Goal: Transaction & Acquisition: Purchase product/service

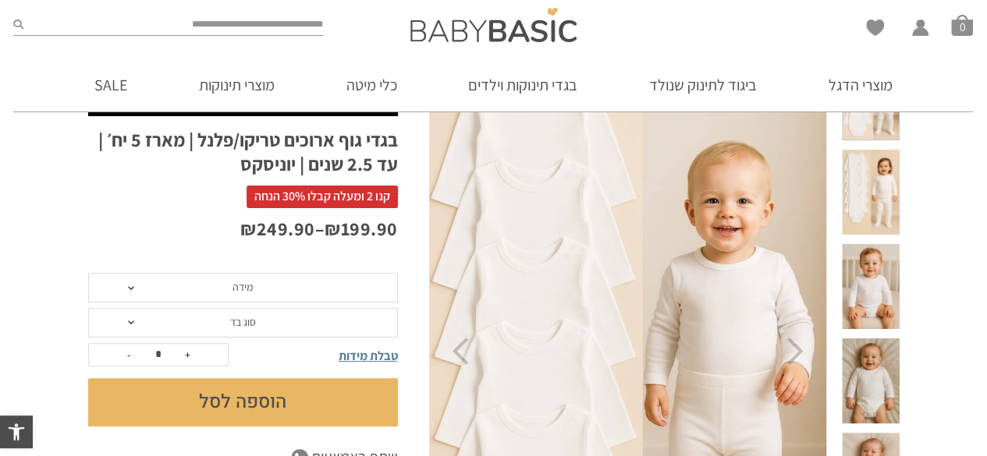
click at [226, 287] on span "מידה" at bounding box center [243, 288] width 310 height 30
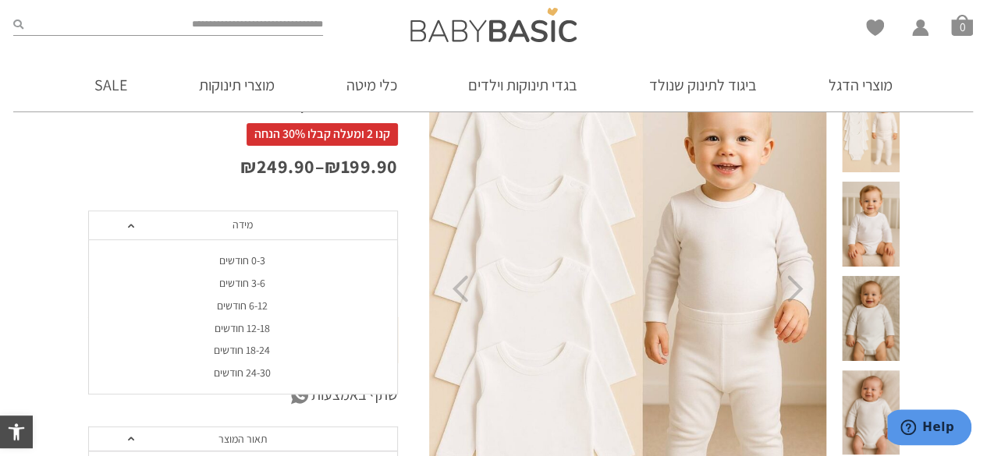
scroll to position [192, 0]
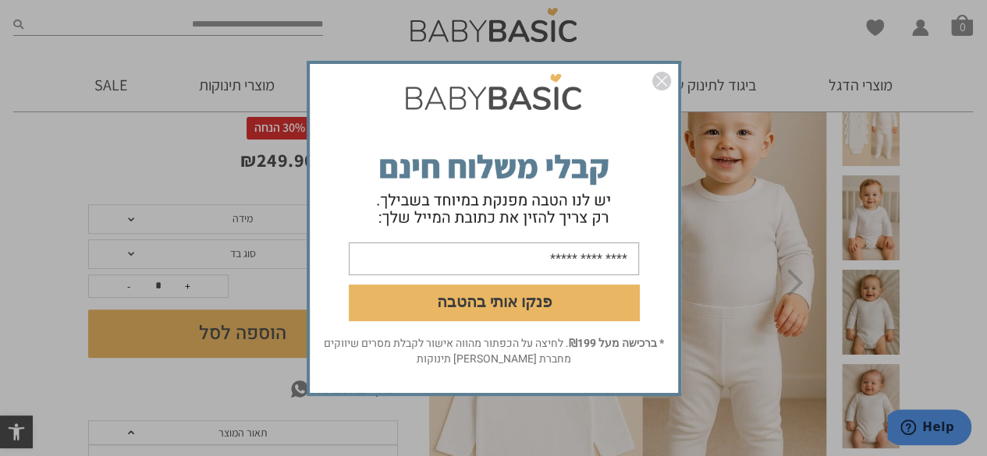
click at [662, 87] on img "סגור" at bounding box center [661, 81] width 19 height 19
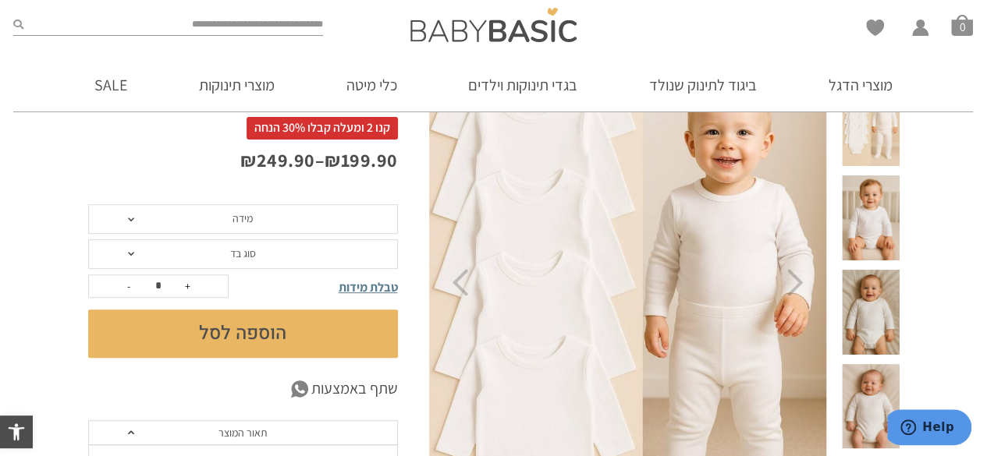
click at [301, 204] on span "מידה" at bounding box center [243, 219] width 310 height 30
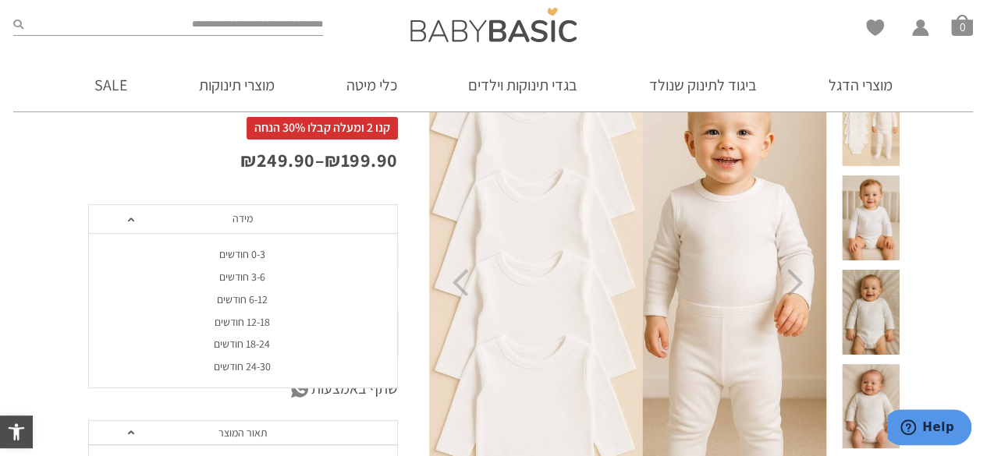
click at [236, 341] on div "18-24 חודשים" at bounding box center [242, 344] width 310 height 13
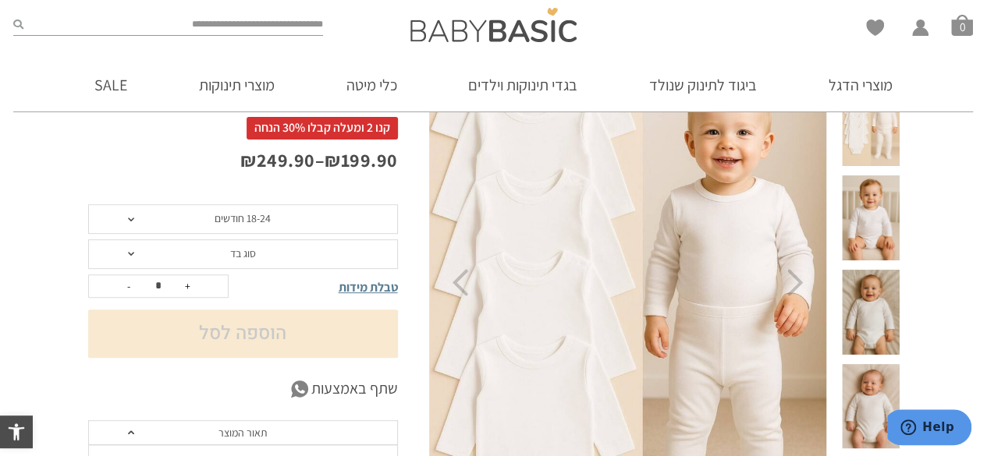
drag, startPoint x: 267, startPoint y: 237, endPoint x: 271, endPoint y: 252, distance: 15.3
click at [271, 252] on tbody "**********" at bounding box center [243, 236] width 310 height 64
click at [271, 252] on span "סוג בד" at bounding box center [243, 255] width 310 height 30
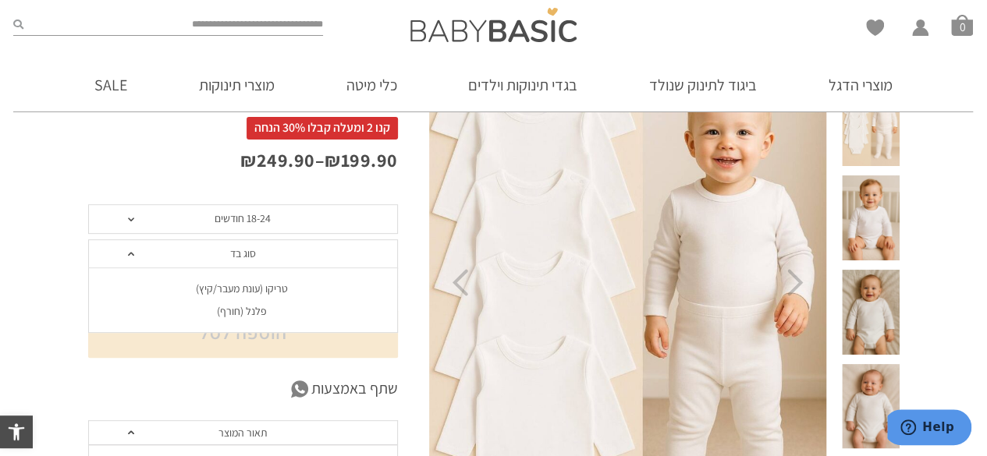
click at [253, 309] on div "פלנל (חורף)" at bounding box center [242, 311] width 310 height 13
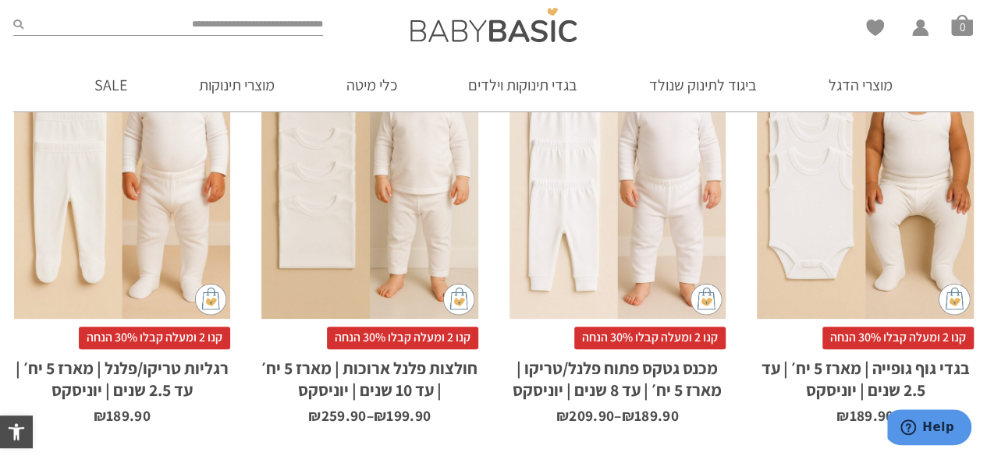
scroll to position [1393, 0]
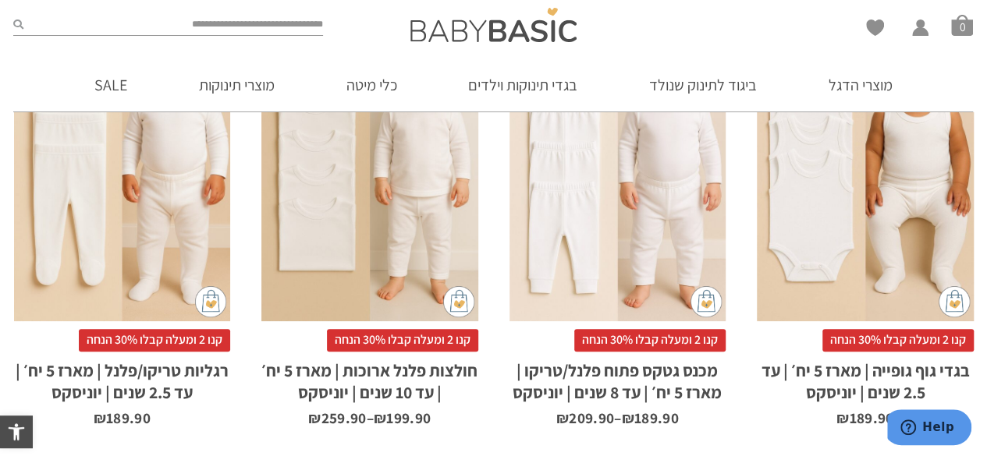
click at [190, 377] on h2 "רגליות טריקו/פלנל | מארז 5 יח׳ | עד 2.5 שנים | יוניסקס" at bounding box center [122, 377] width 217 height 51
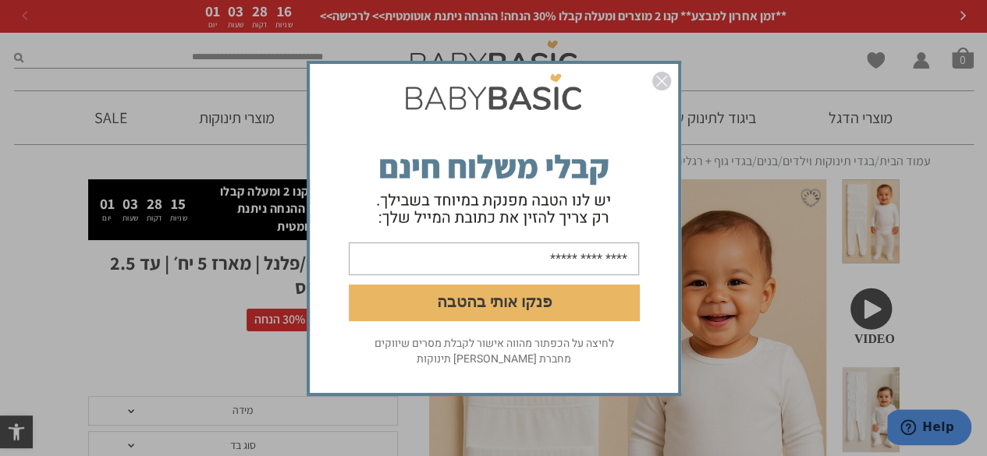
click at [670, 87] on img "סגור" at bounding box center [661, 81] width 19 height 19
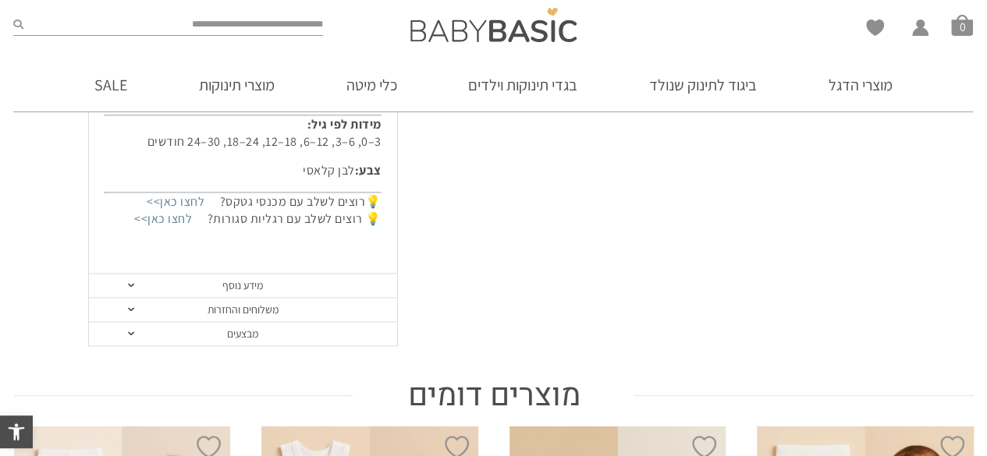
scroll to position [996, 0]
